Goal: Information Seeking & Learning: Learn about a topic

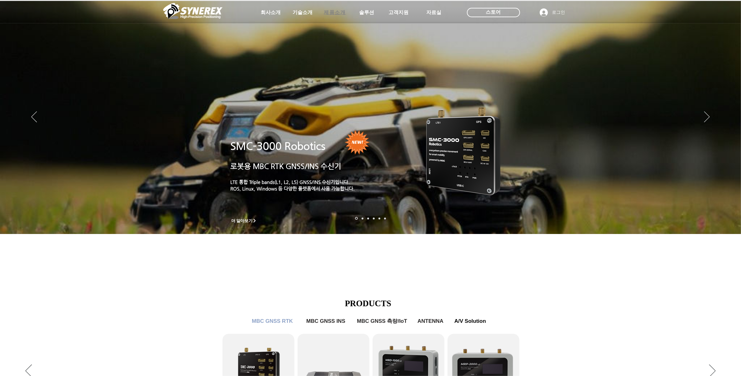
click at [338, 11] on span "제품소개" at bounding box center [335, 12] width 22 height 7
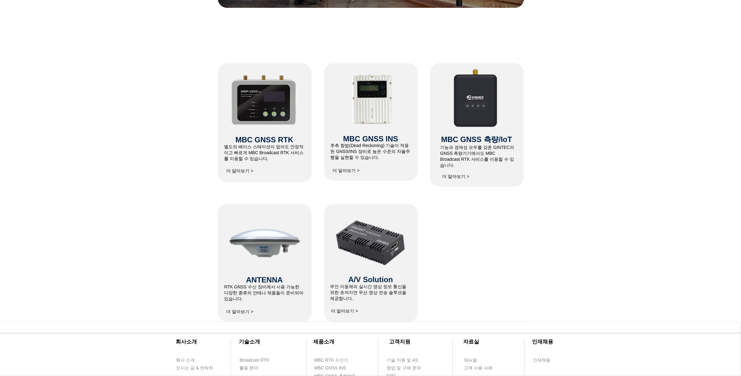
click at [462, 174] on span "더 알아보기 >" at bounding box center [455, 177] width 27 height 6
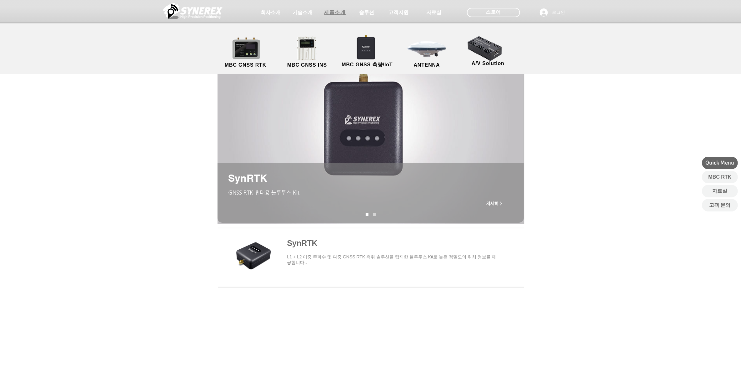
click at [332, 14] on span "제품소개" at bounding box center [335, 12] width 22 height 7
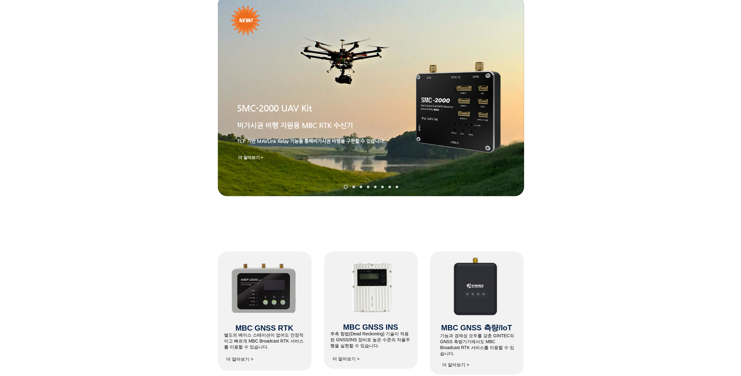
scroll to position [156, 0]
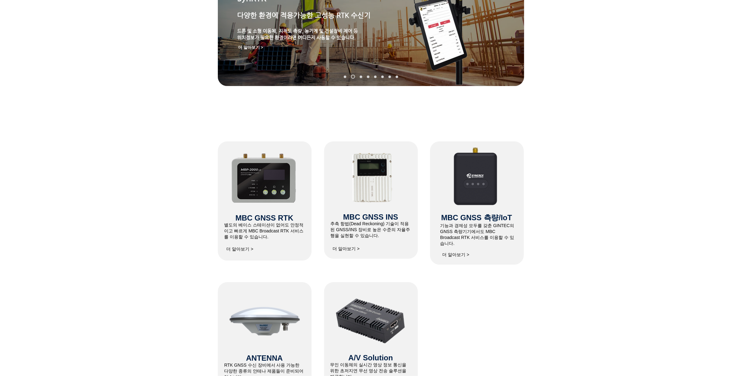
click at [246, 249] on span "더 알아보기 >" at bounding box center [240, 249] width 27 height 6
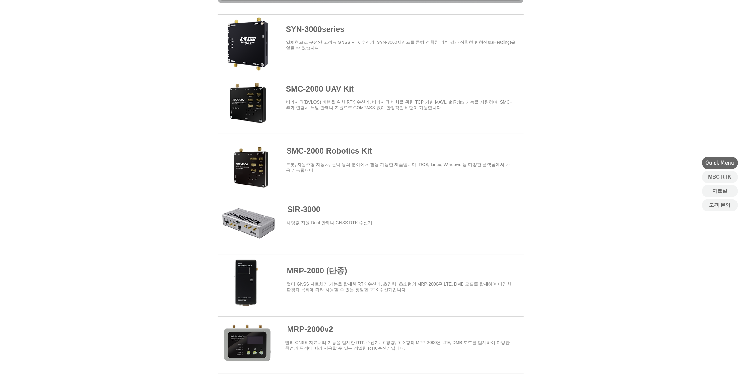
scroll to position [195, 0]
